Goal: Information Seeking & Learning: Compare options

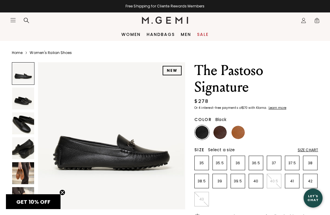
click at [19, 125] on img at bounding box center [23, 123] width 22 height 22
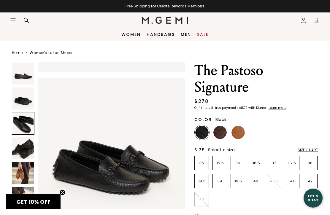
click at [21, 120] on div at bounding box center [23, 123] width 23 height 23
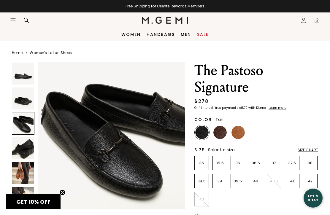
click at [239, 130] on img at bounding box center [237, 132] width 13 height 13
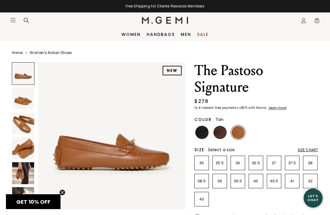
click at [28, 121] on img at bounding box center [23, 123] width 22 height 22
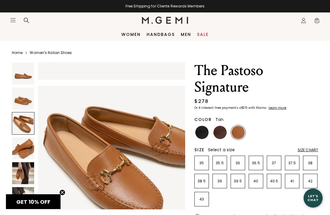
scroll to position [306, 0]
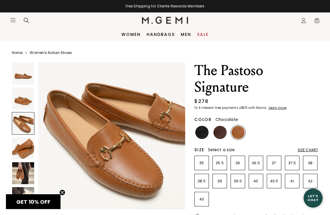
click at [220, 130] on img at bounding box center [219, 132] width 13 height 13
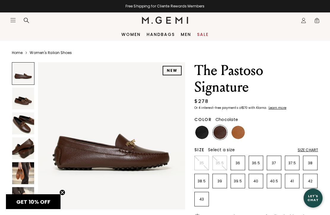
click at [26, 122] on img at bounding box center [23, 123] width 22 height 22
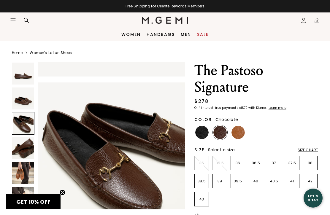
scroll to position [306, 0]
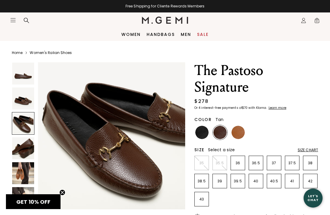
click at [243, 130] on img at bounding box center [237, 132] width 13 height 13
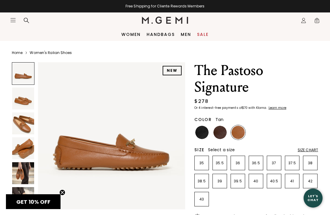
click at [24, 122] on img at bounding box center [23, 123] width 22 height 22
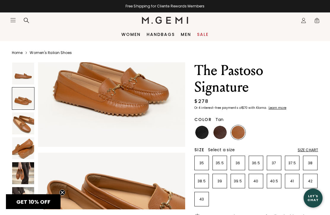
scroll to position [215, 0]
